Goal: Register for event/course

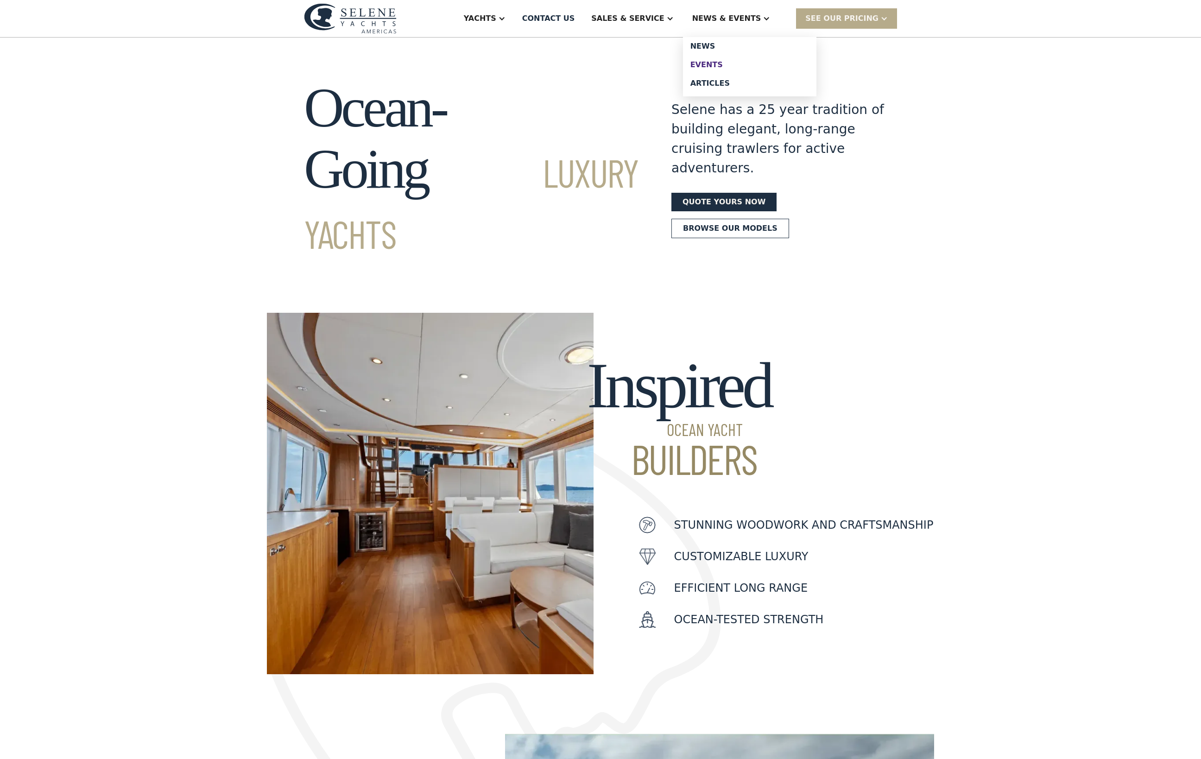
click at [742, 69] on div "Events" at bounding box center [750, 64] width 119 height 7
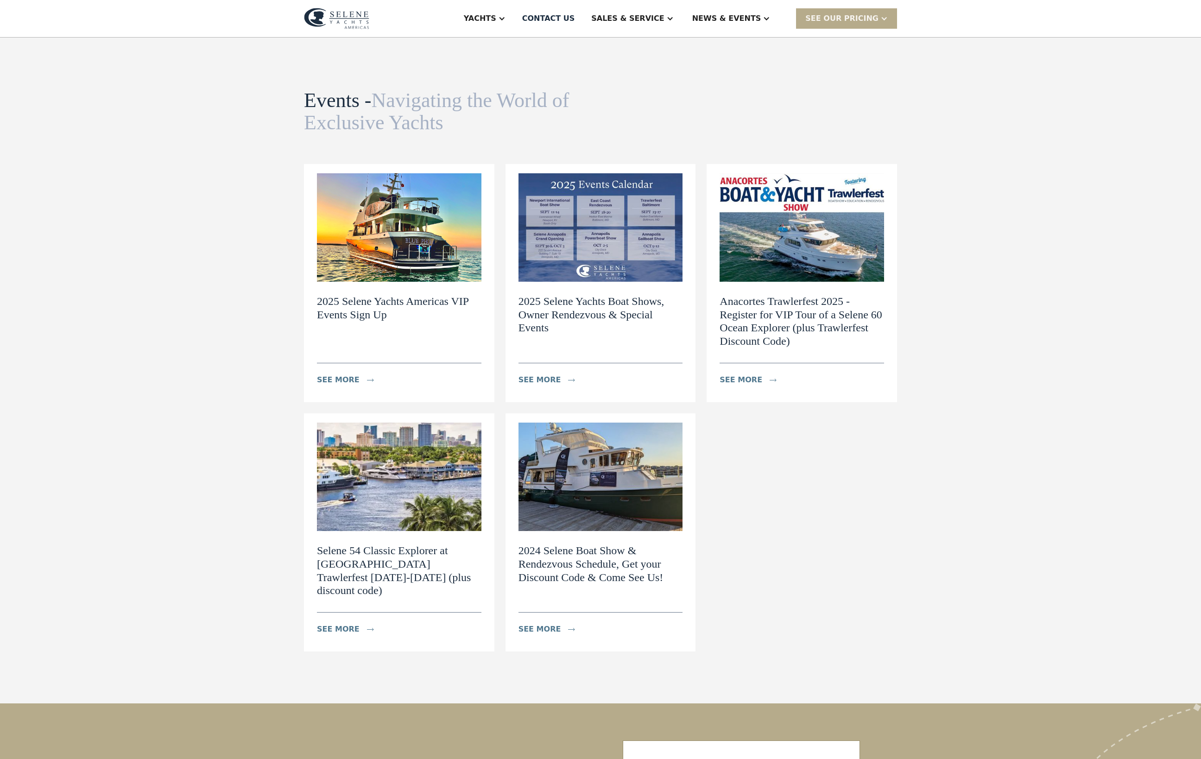
click at [403, 282] on img at bounding box center [399, 227] width 165 height 108
click at [626, 231] on img at bounding box center [601, 227] width 165 height 108
click at [350, 282] on img at bounding box center [399, 227] width 165 height 108
drag, startPoint x: 627, startPoint y: 231, endPoint x: 350, endPoint y: 283, distance: 281.1
click at [350, 282] on img at bounding box center [399, 227] width 165 height 108
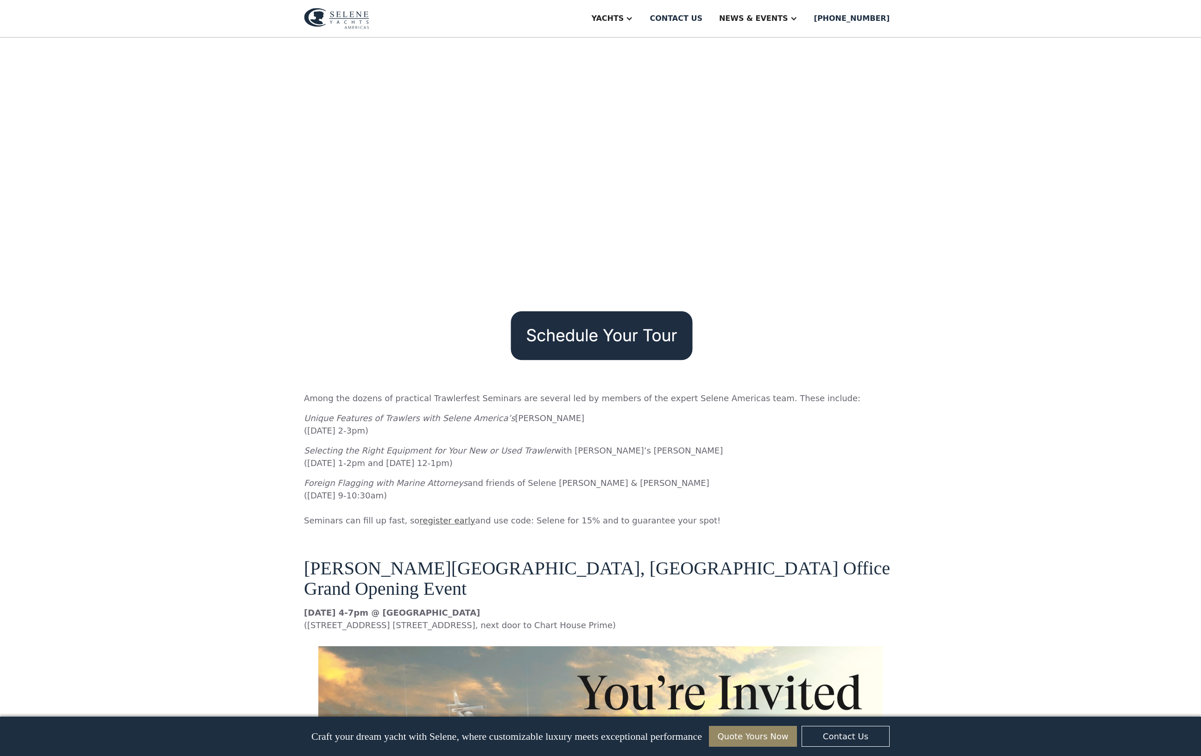
scroll to position [2633, 0]
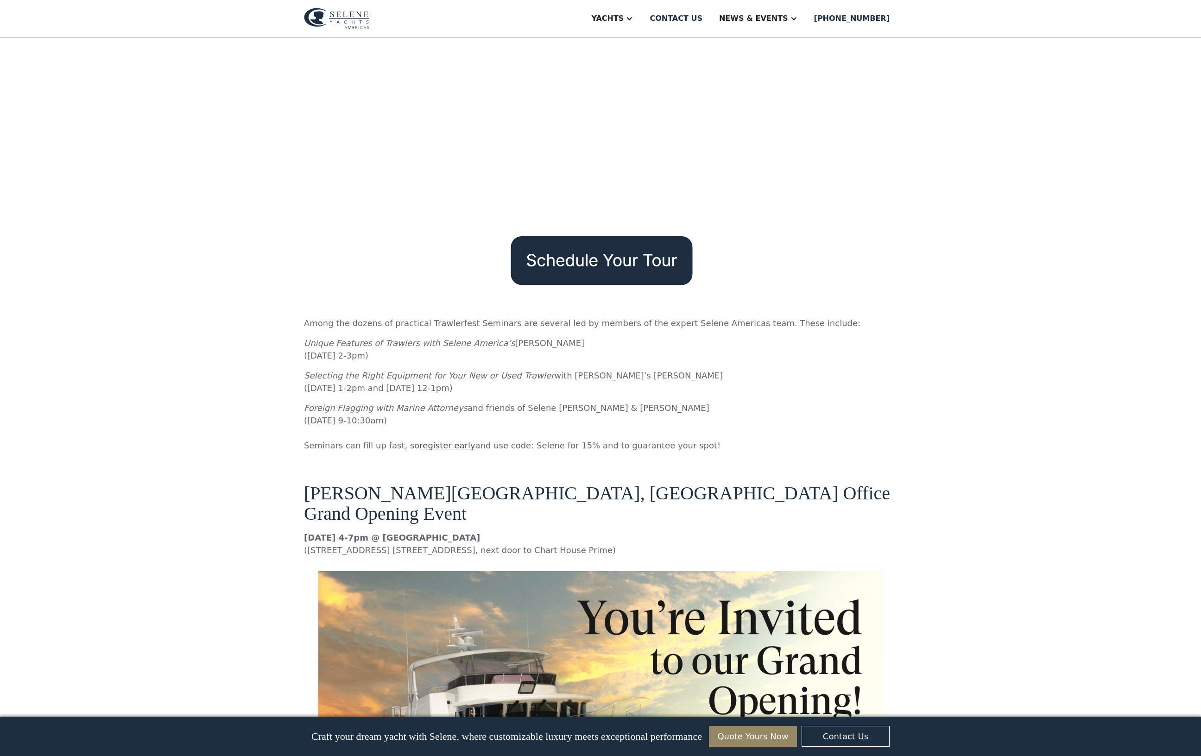
click at [625, 280] on img at bounding box center [600, 260] width 193 height 58
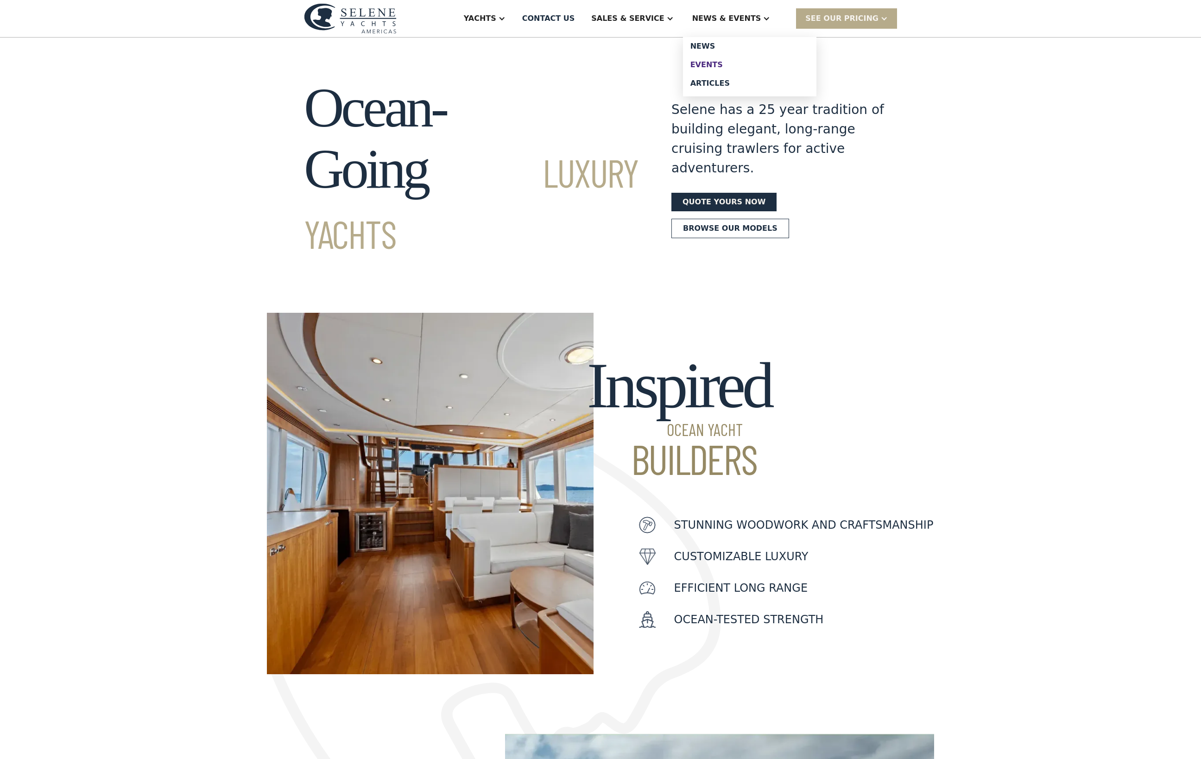
click at [737, 69] on div "Events" at bounding box center [750, 64] width 119 height 7
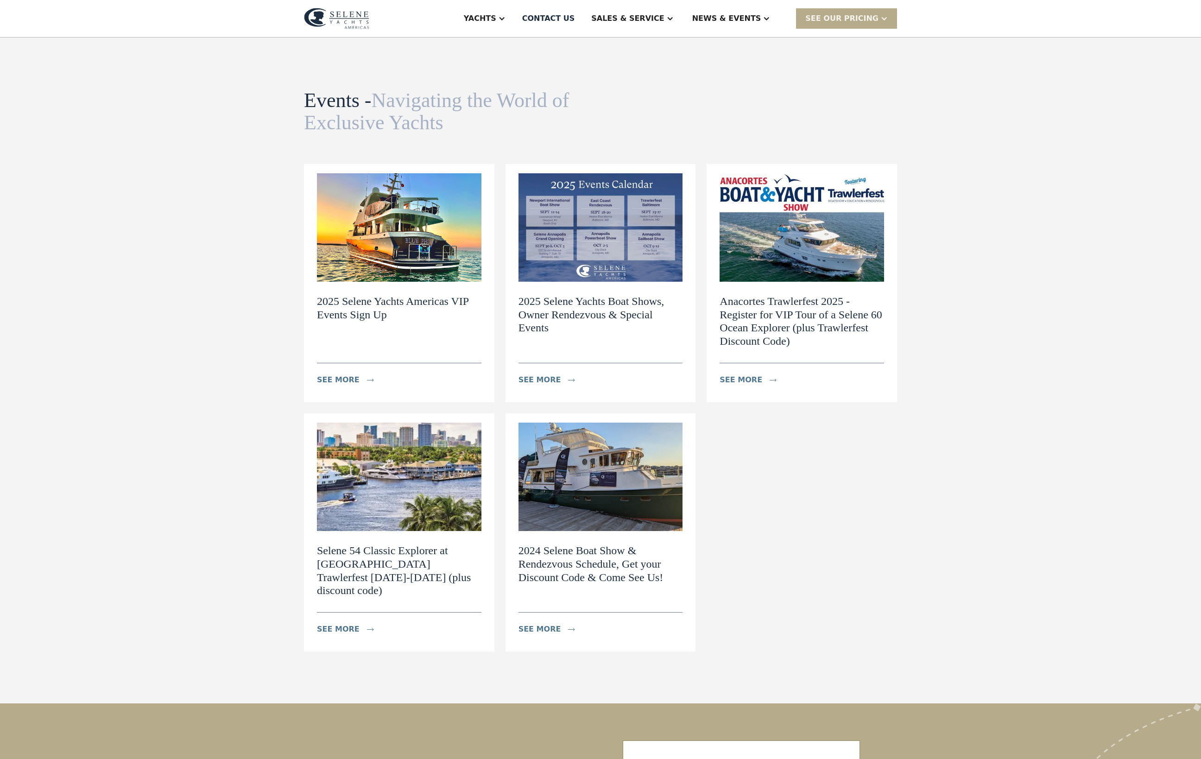
click at [333, 282] on img at bounding box center [399, 227] width 165 height 108
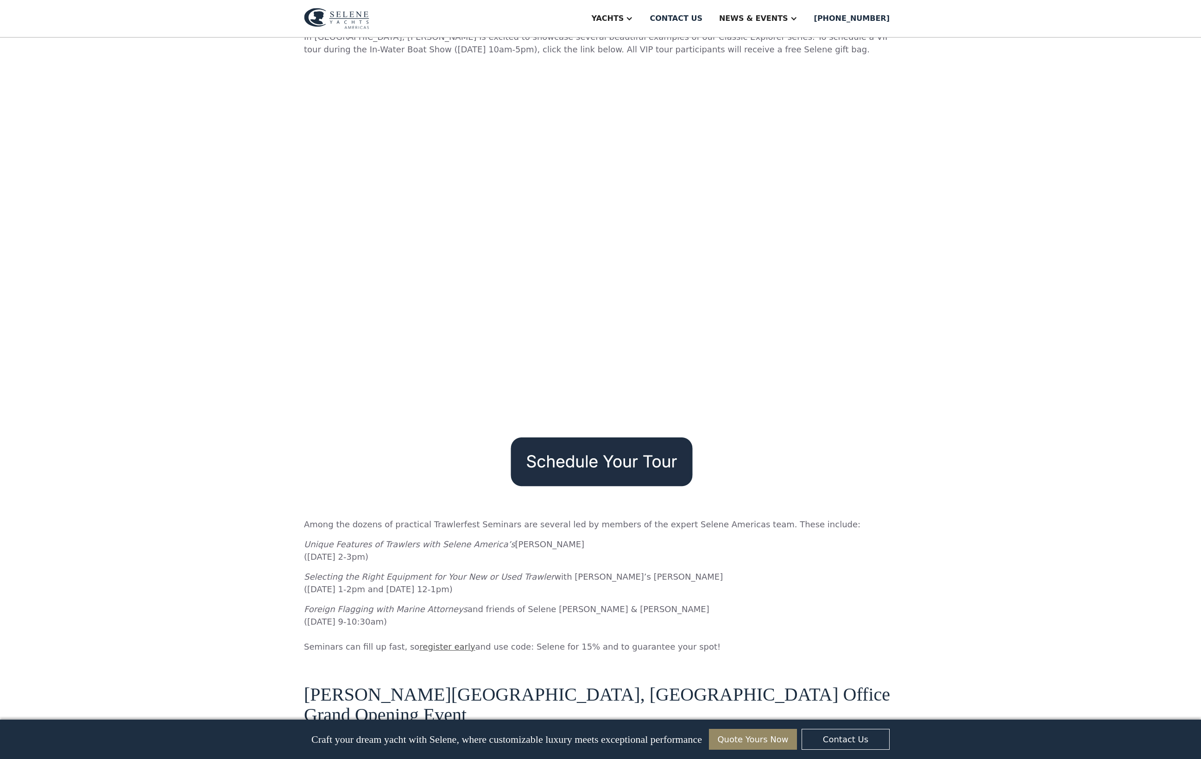
scroll to position [2436, 0]
